Goal: Task Accomplishment & Management: Complete application form

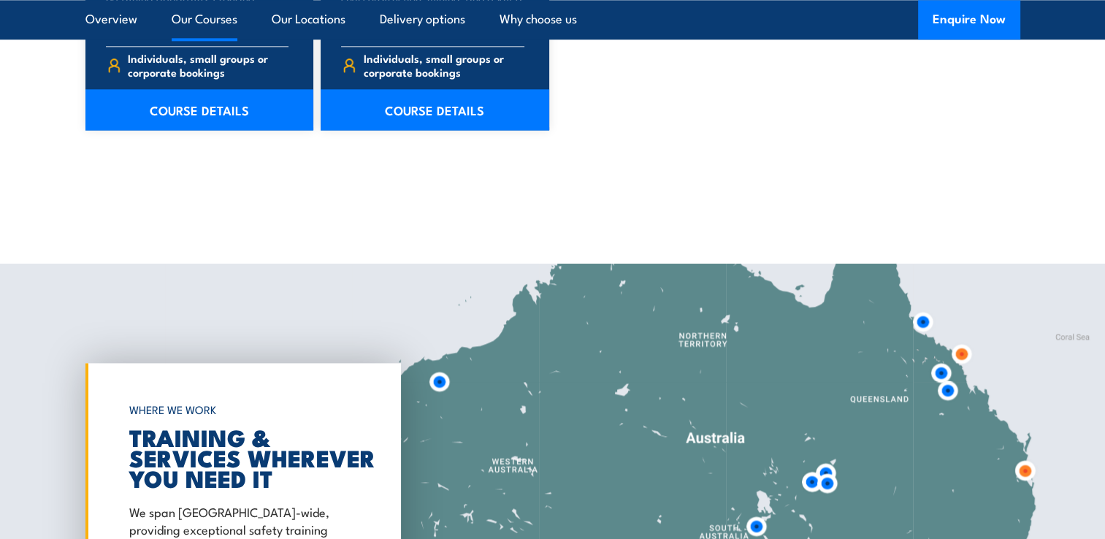
scroll to position [2045, 0]
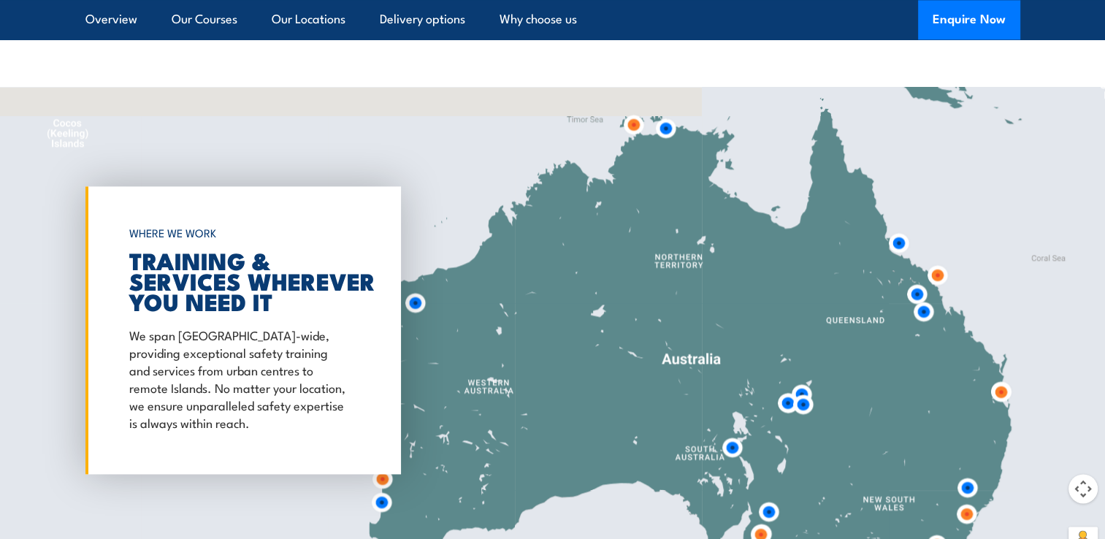
drag, startPoint x: 697, startPoint y: 214, endPoint x: 662, endPoint y: 286, distance: 80.7
click at [672, 318] on div at bounding box center [552, 330] width 1105 height 486
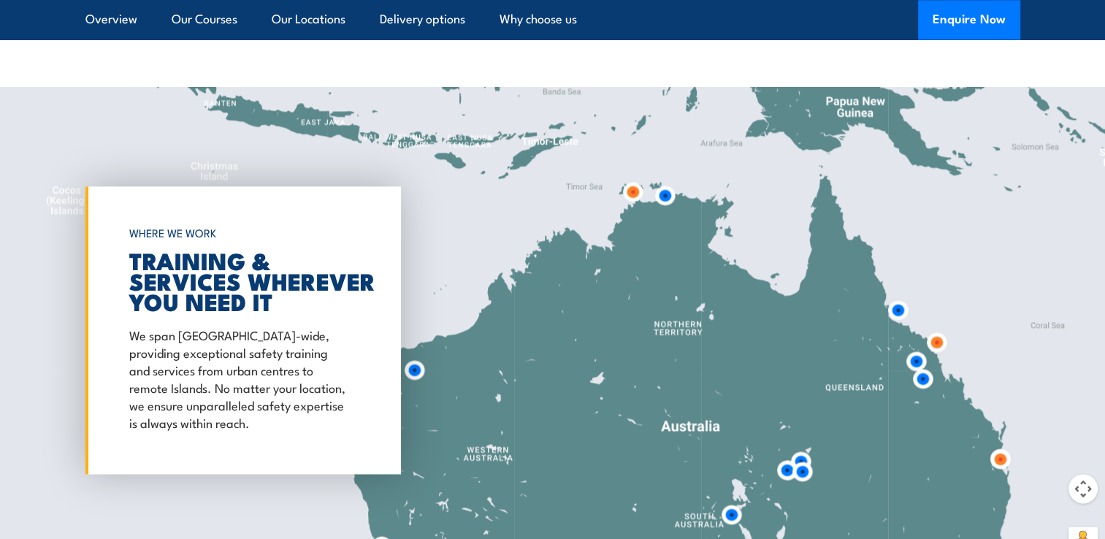
drag, startPoint x: 673, startPoint y: 212, endPoint x: 674, endPoint y: 284, distance: 72.3
click at [674, 284] on div at bounding box center [552, 330] width 1105 height 486
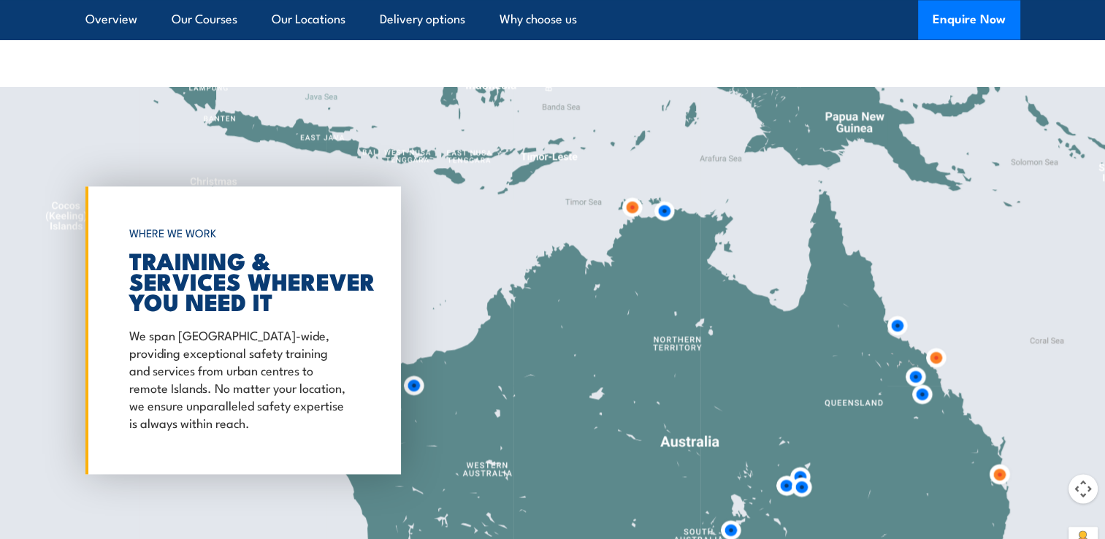
click at [635, 211] on img at bounding box center [632, 207] width 27 height 27
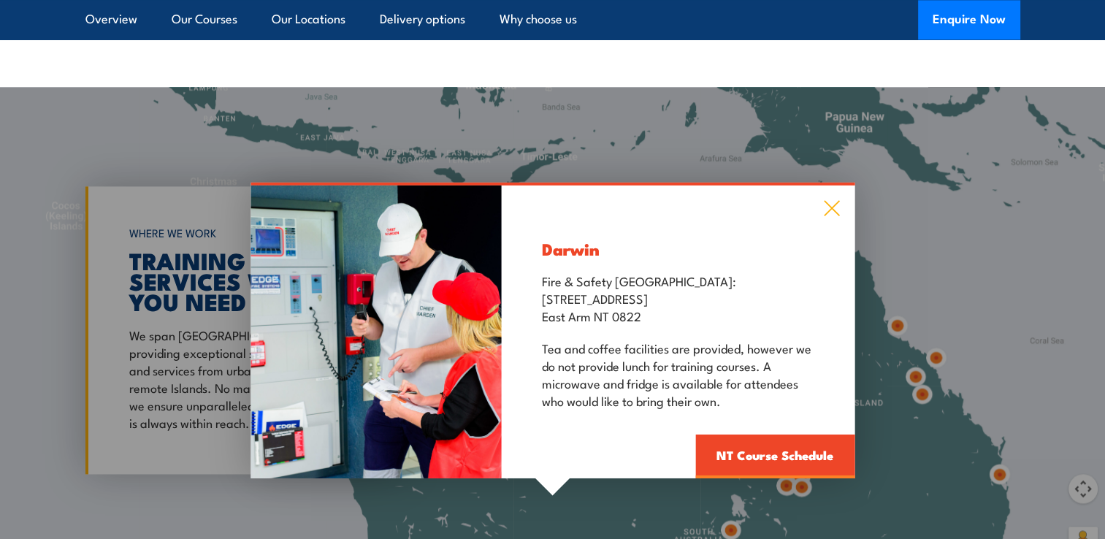
click at [830, 212] on icon at bounding box center [831, 208] width 17 height 16
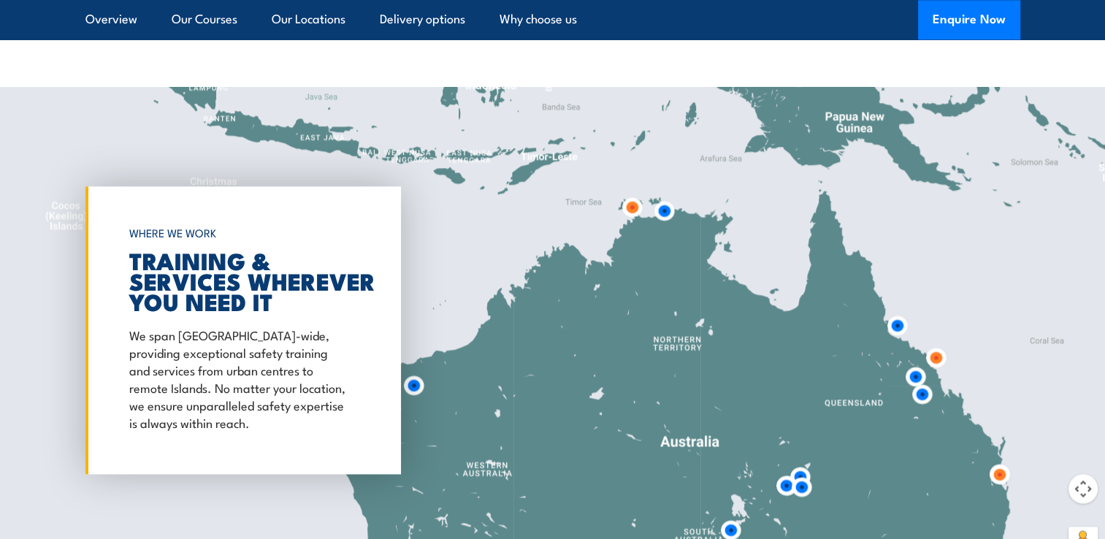
click at [665, 211] on img at bounding box center [664, 210] width 27 height 27
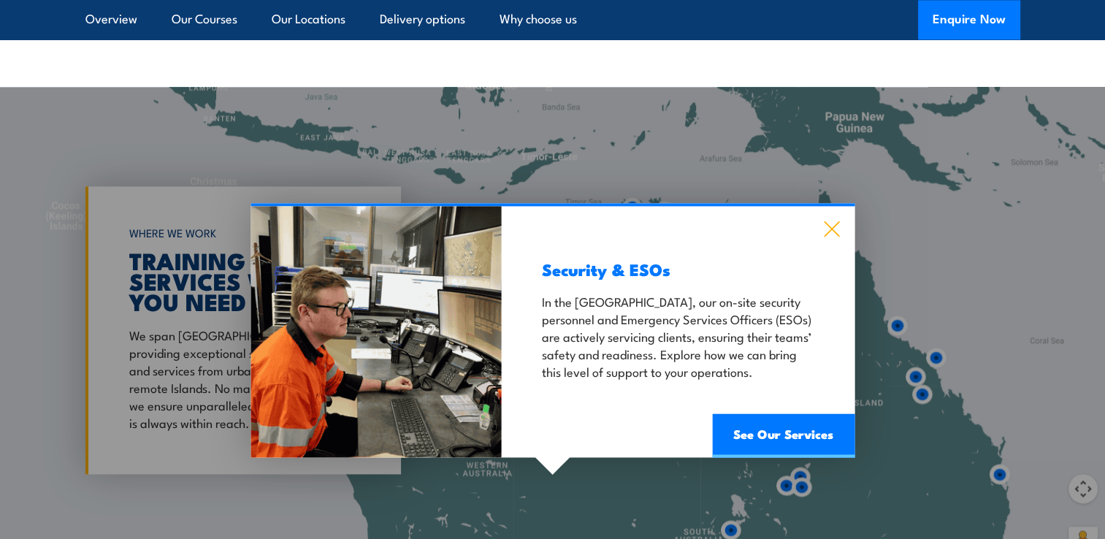
click at [833, 232] on icon at bounding box center [831, 229] width 17 height 16
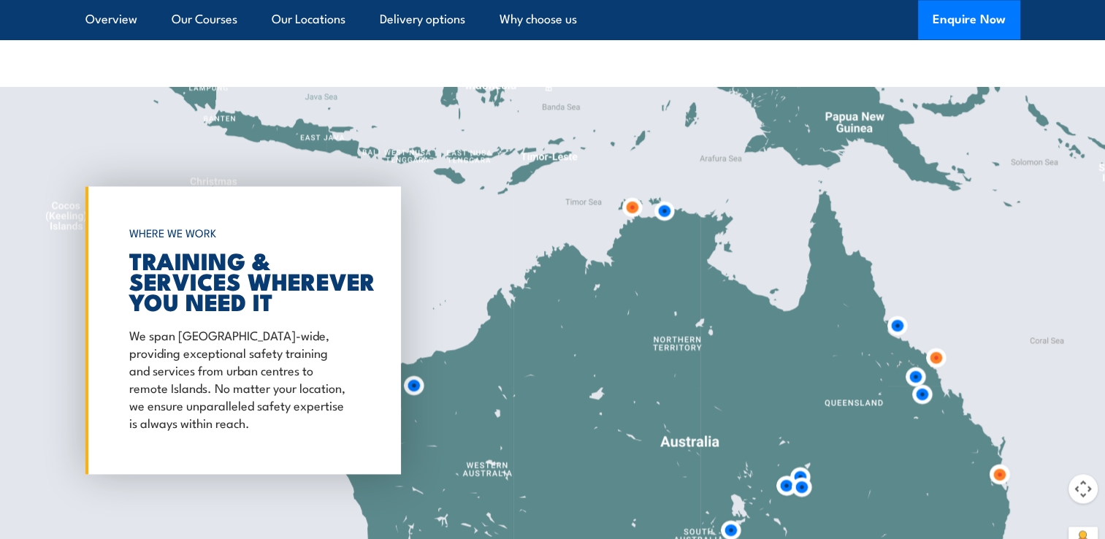
click at [625, 214] on img at bounding box center [632, 207] width 27 height 27
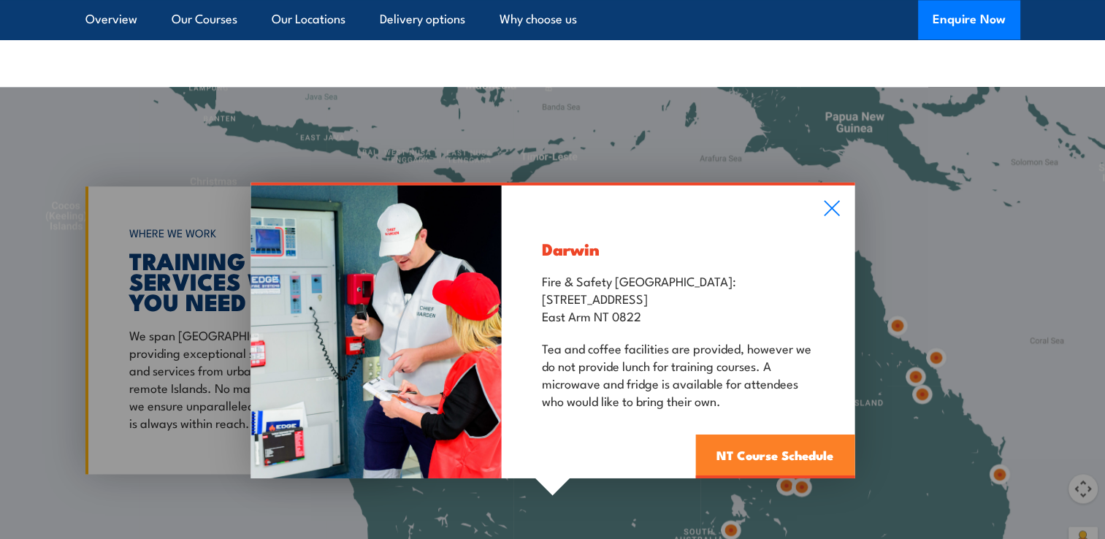
click at [729, 449] on link "NT Course Schedule" at bounding box center [774, 457] width 159 height 44
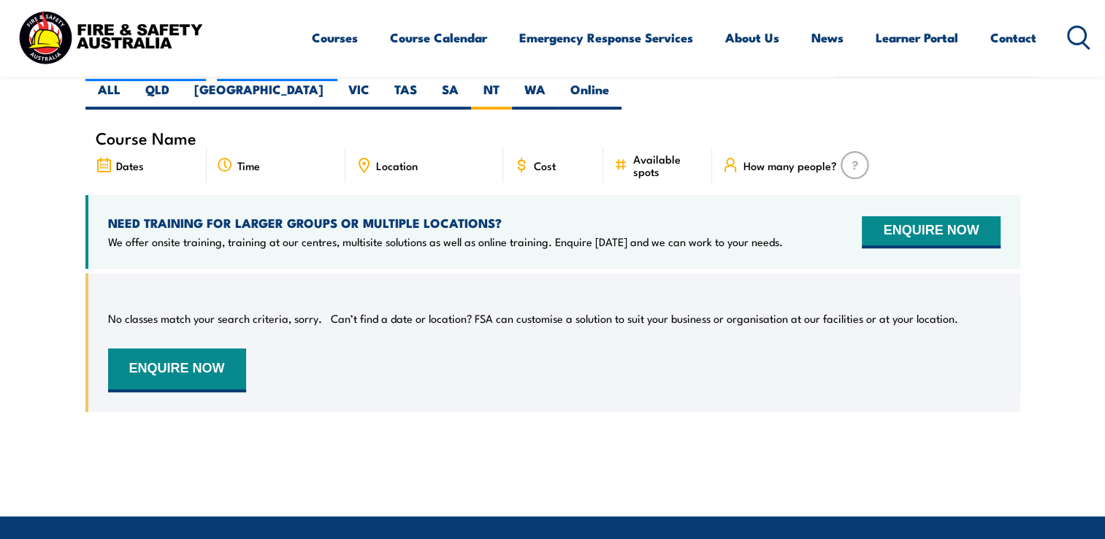
scroll to position [409, 0]
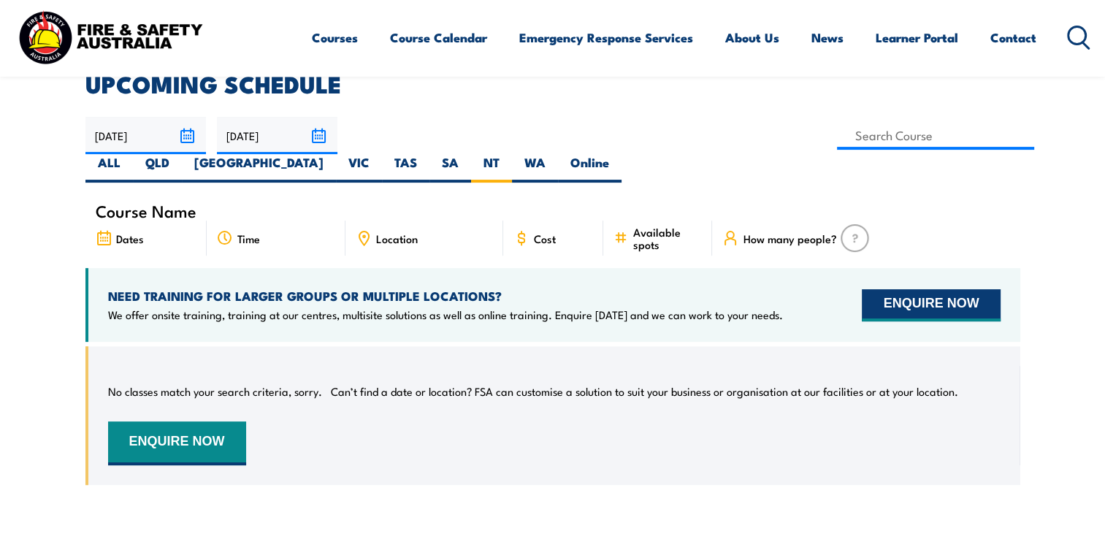
click at [946, 289] on button "ENQUIRE NOW" at bounding box center [931, 305] width 138 height 32
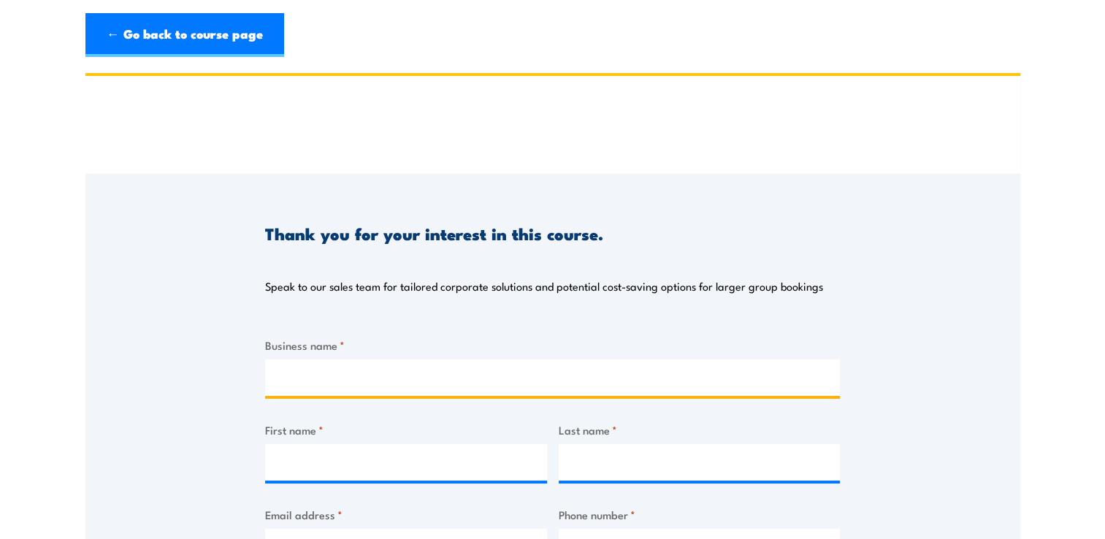
click at [422, 372] on input "Business name *" at bounding box center [552, 377] width 575 height 37
type input "Manbulloo Limited"
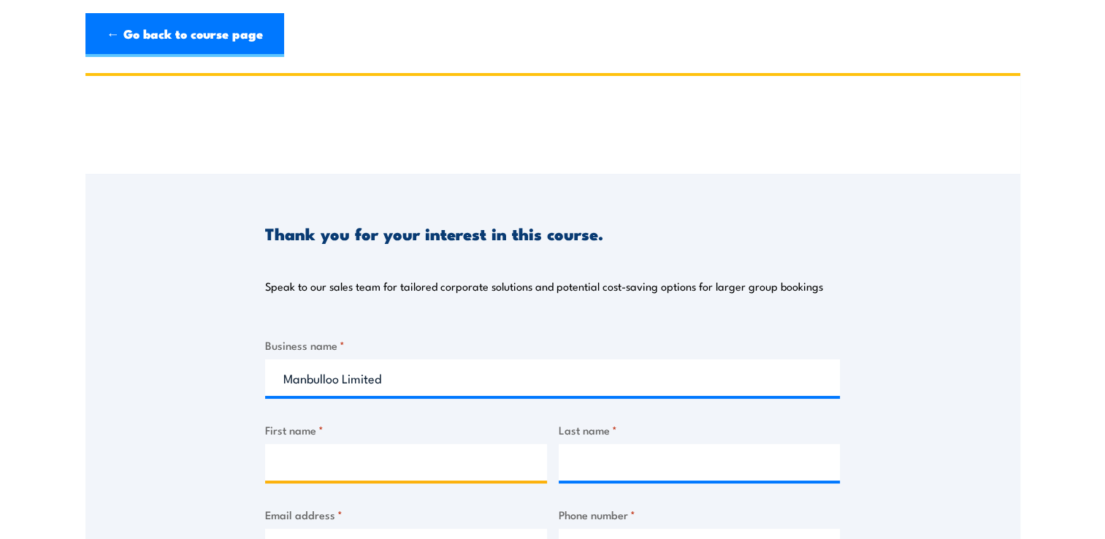
type input "John"
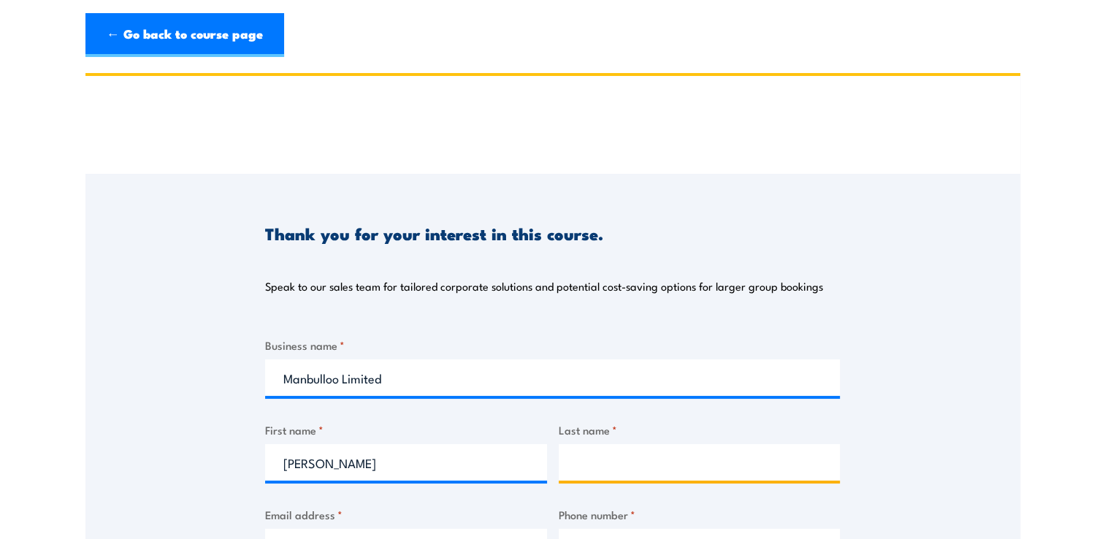
type input "Yeh"
type input "jyeh@manbulloo.com"
type input "0408526122"
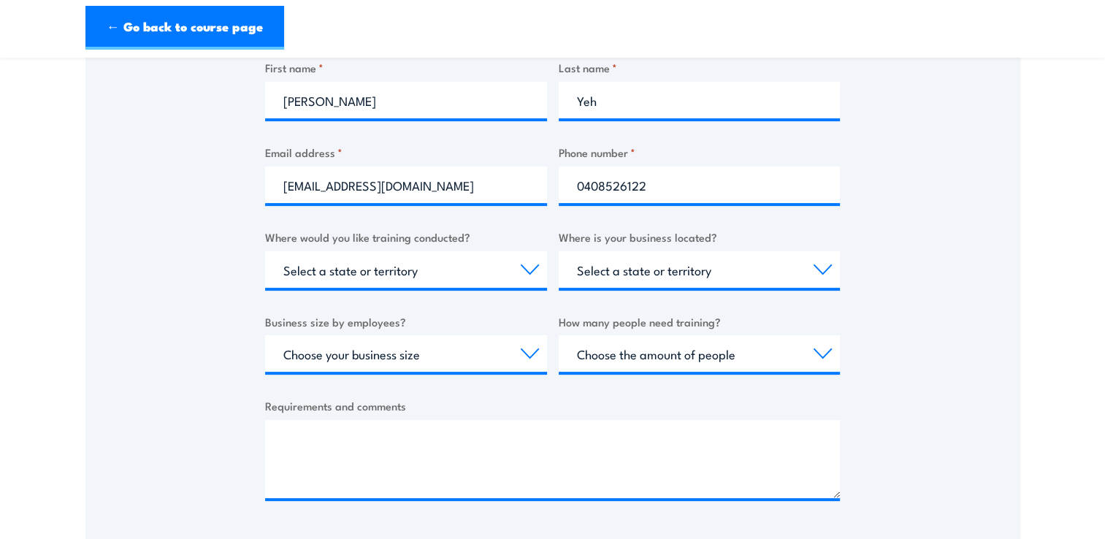
scroll to position [365, 0]
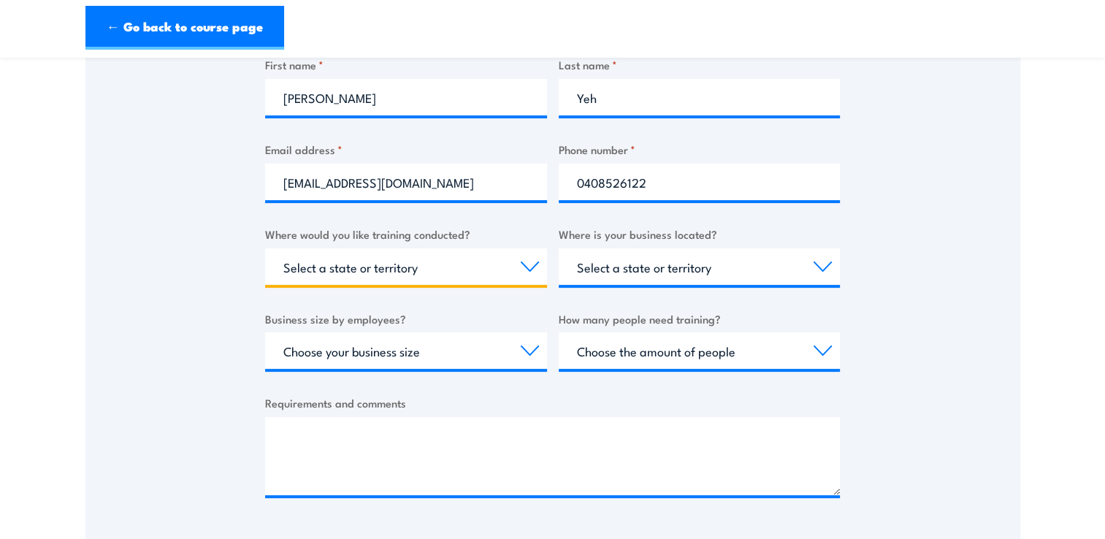
click at [399, 269] on select "Select a state or territory Nationally - multiple locations QLD NSW VIC SA ACT …" at bounding box center [406, 266] width 282 height 37
select select "NT"
click at [265, 248] on select "Select a state or territory Nationally - multiple locations QLD NSW VIC SA ACT …" at bounding box center [406, 266] width 282 height 37
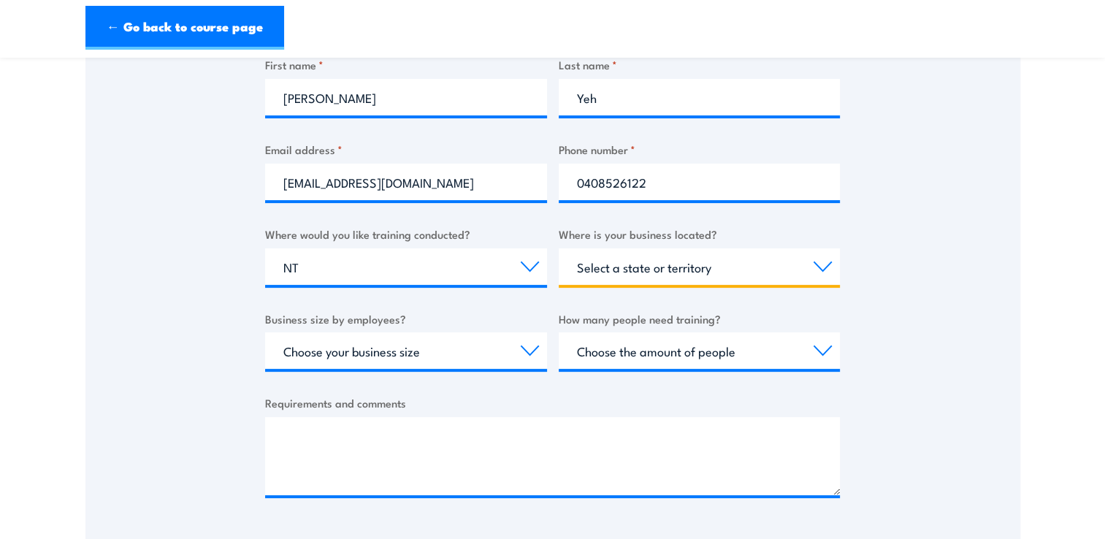
click at [638, 275] on select "Select a state or territory QLD NSW VIC SA ACT WA TAS NT" at bounding box center [700, 266] width 282 height 37
select select "QLD"
click at [559, 248] on select "Select a state or territory QLD NSW VIC SA ACT WA TAS NT" at bounding box center [700, 266] width 282 height 37
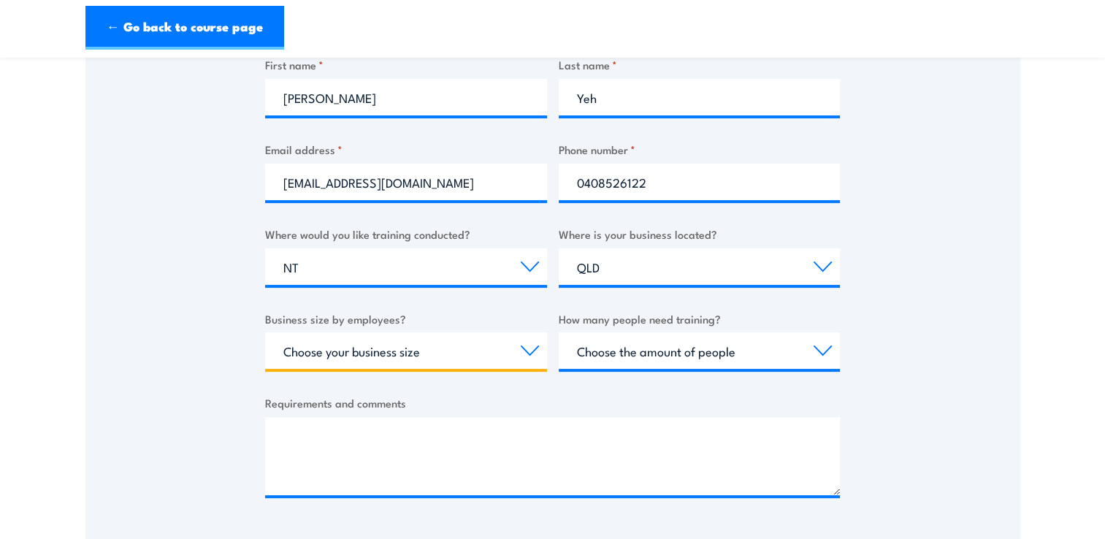
click at [489, 348] on select "Choose your business size 1 to 19 20 to 199 200+" at bounding box center [406, 350] width 282 height 37
select select "20 to 199"
click at [265, 332] on select "Choose your business size 1 to 19 20 to 199 200+" at bounding box center [406, 350] width 282 height 37
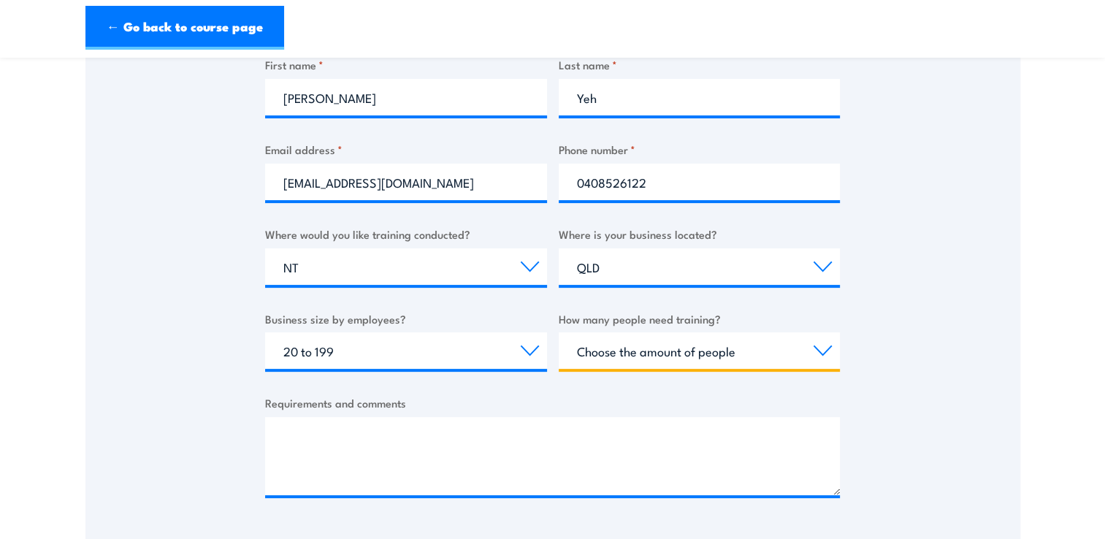
click at [647, 364] on select "Choose the amount of people 1 to 4 5 to 19 20+" at bounding box center [700, 350] width 282 height 37
select select "1 to 4"
click at [559, 332] on select "Choose the amount of people 1 to 4 5 to 19 20+" at bounding box center [700, 350] width 282 height 37
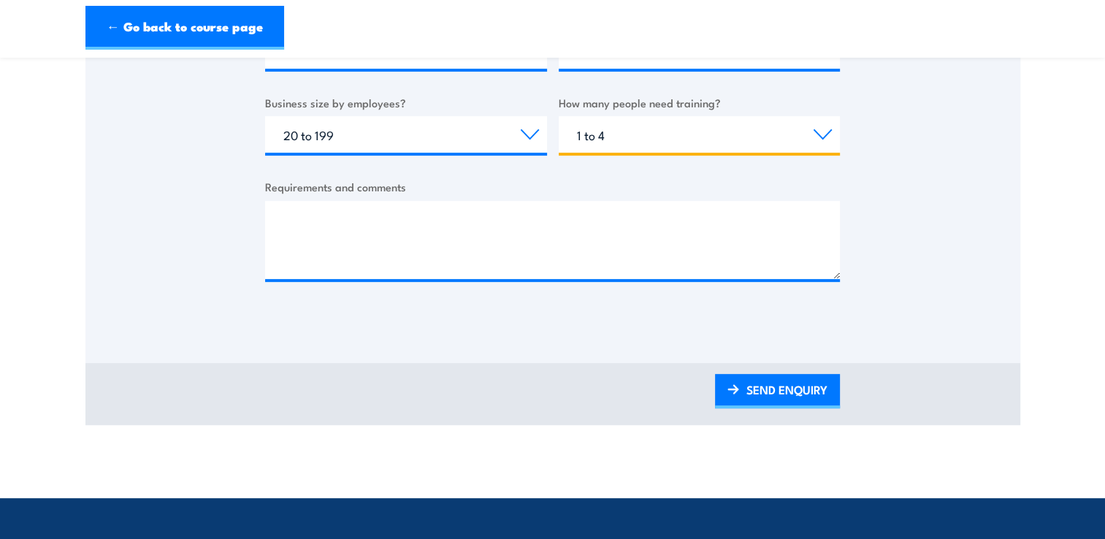
scroll to position [584, 0]
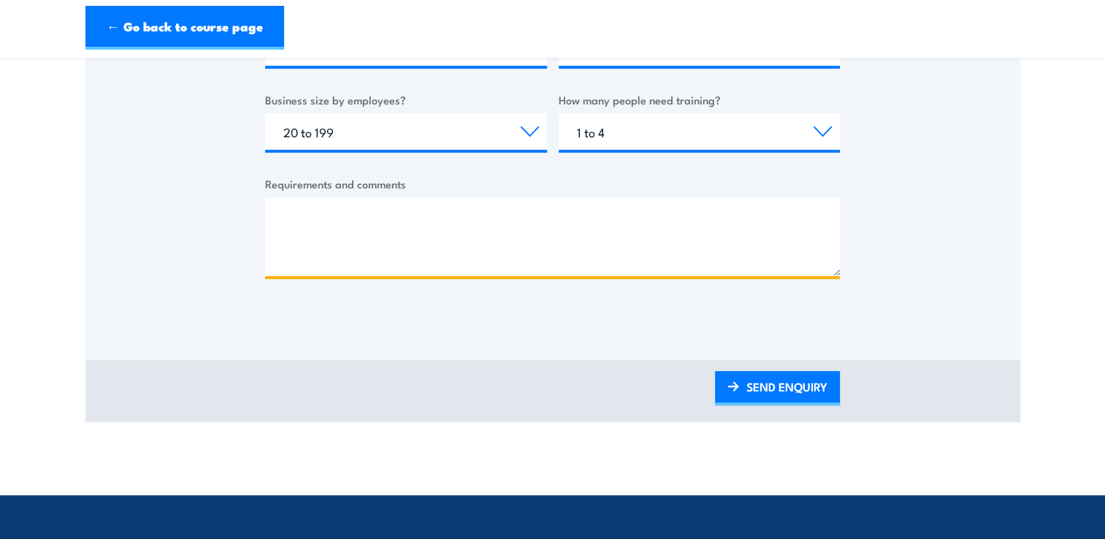
click at [535, 235] on textarea "Requirements and comments" at bounding box center [552, 237] width 575 height 78
type textarea "n"
type textarea "Need fire warden training"
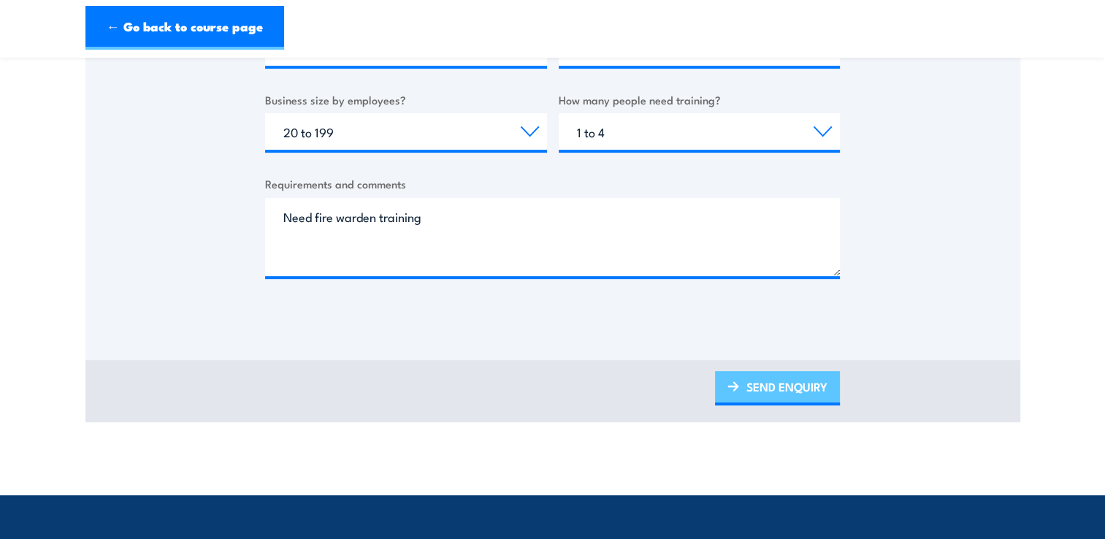
click at [768, 383] on link "SEND ENQUIRY" at bounding box center [777, 388] width 125 height 34
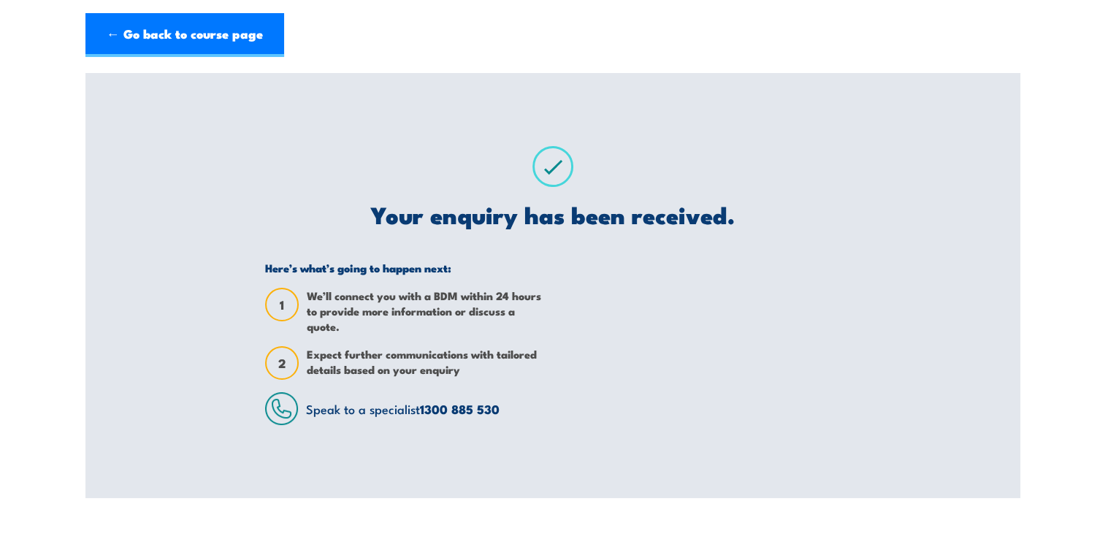
scroll to position [0, 0]
